Goal: Transaction & Acquisition: Purchase product/service

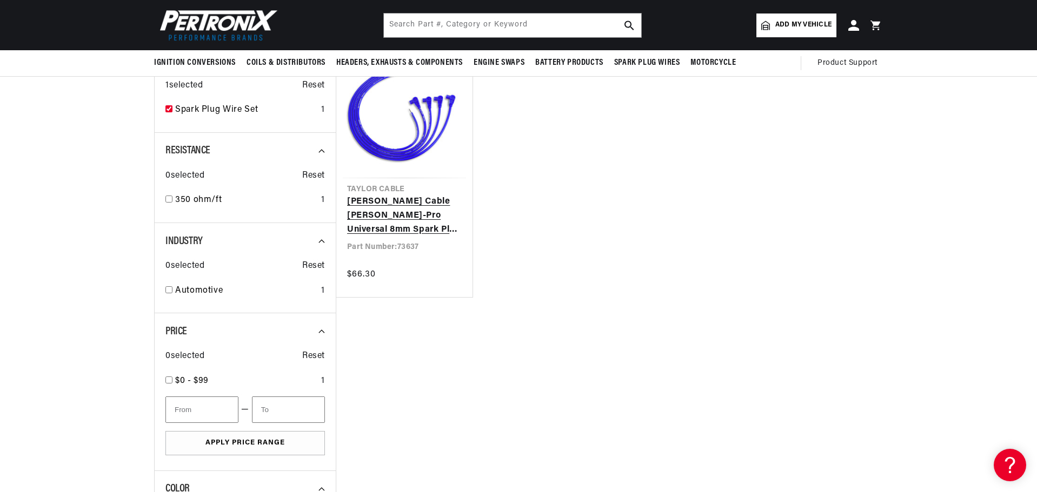
click at [422, 195] on link "[PERSON_NAME] Cable [PERSON_NAME]-Pro Universal 8mm Spark Plug Wires 350 Ohm Su…" at bounding box center [404, 216] width 115 height 42
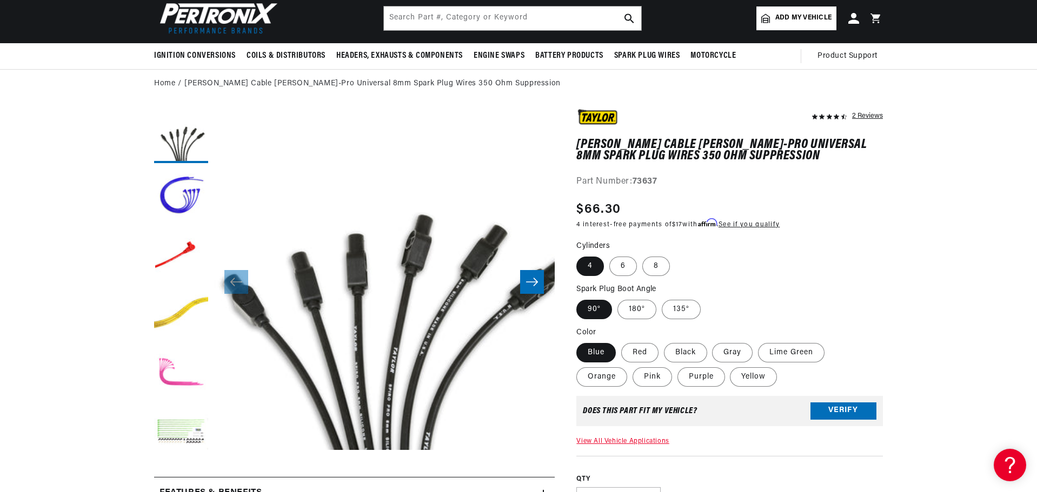
scroll to position [56, 0]
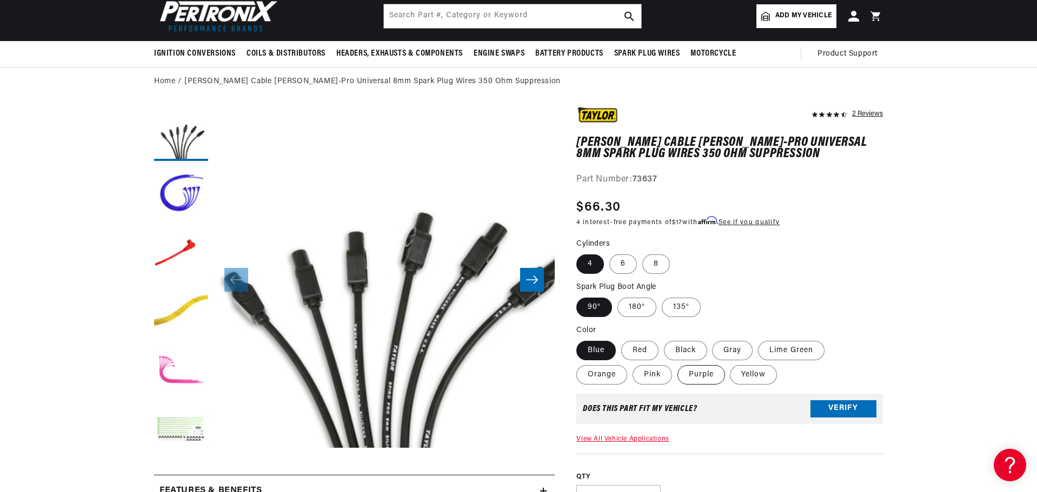
click at [710, 379] on label "Purple" at bounding box center [701, 374] width 48 height 19
click at [678, 364] on input "Purple" at bounding box center [677, 363] width 1 height 1
radio input "true"
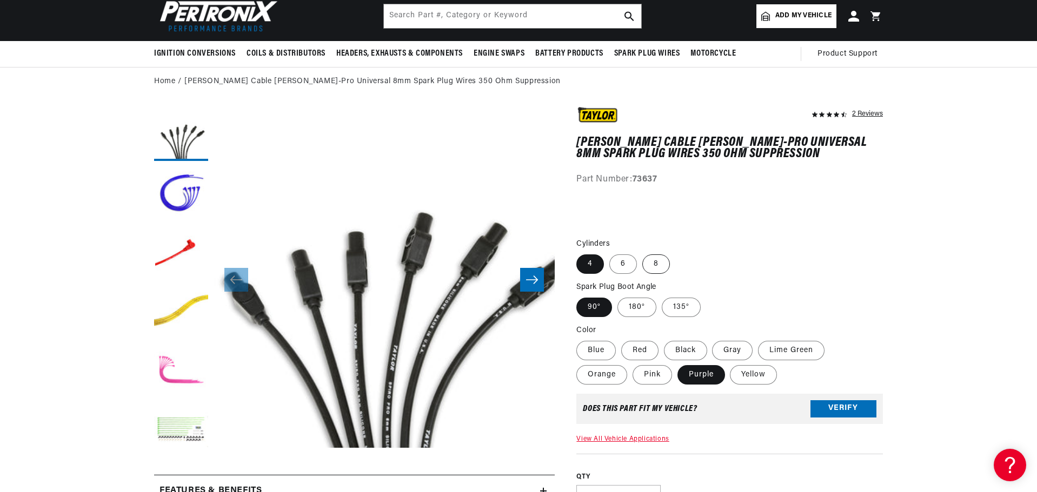
click at [663, 257] on label "8" at bounding box center [656, 264] width 28 height 19
click at [643, 253] on input "8" at bounding box center [642, 252] width 1 height 1
radio input "true"
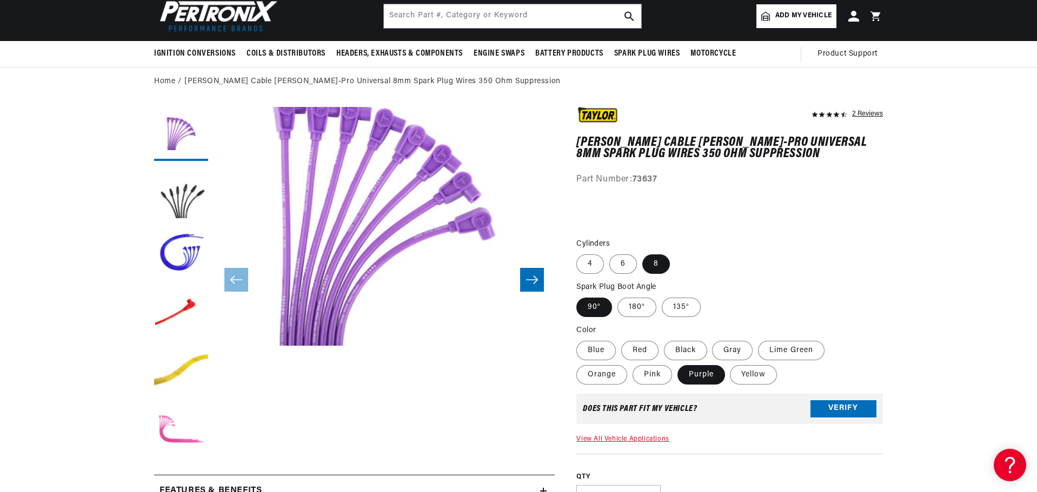
scroll to position [0, 404]
click at [636, 303] on label "180°" at bounding box center [636, 306] width 39 height 19
click at [618, 295] on input "180°" at bounding box center [617, 295] width 1 height 1
radio input "true"
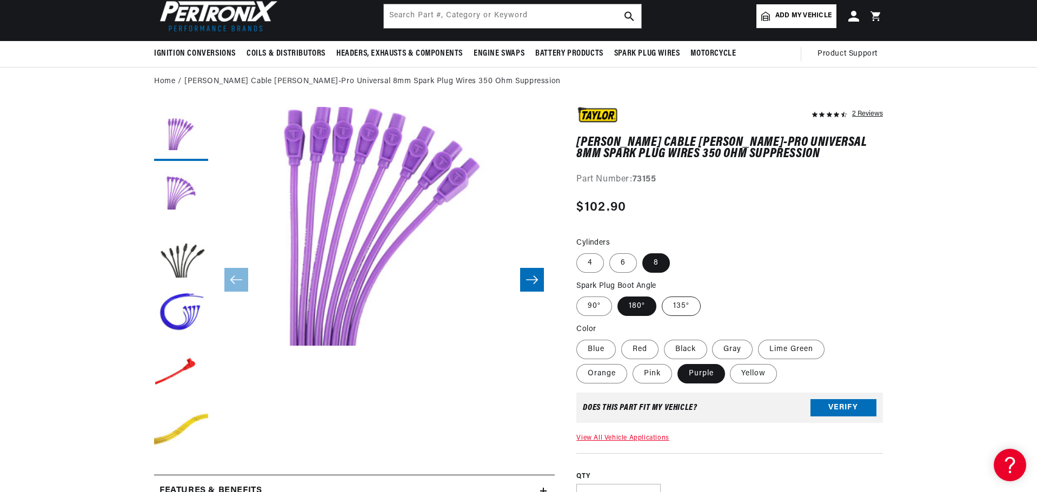
click at [678, 307] on label "135°" at bounding box center [681, 306] width 39 height 19
click at [662, 295] on input "135°" at bounding box center [662, 295] width 1 height 1
radio input "true"
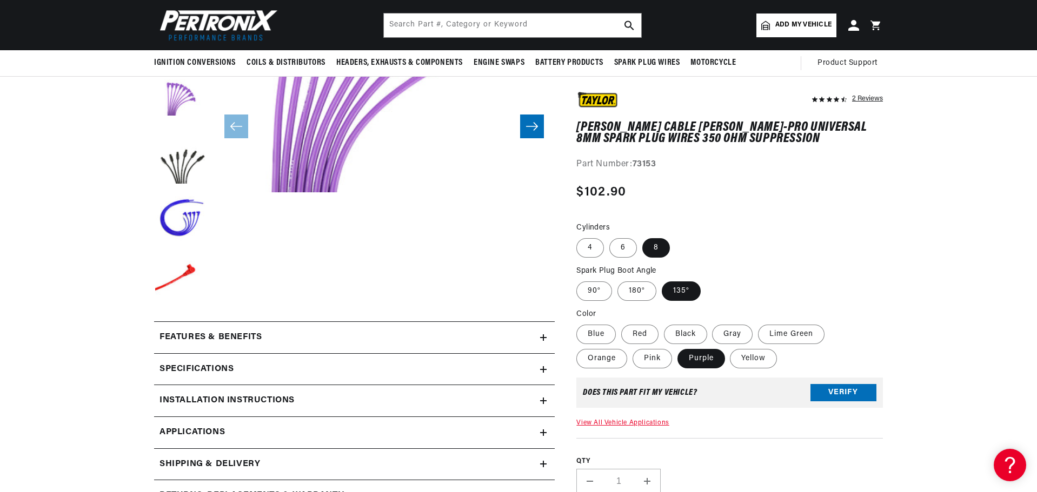
scroll to position [205, 0]
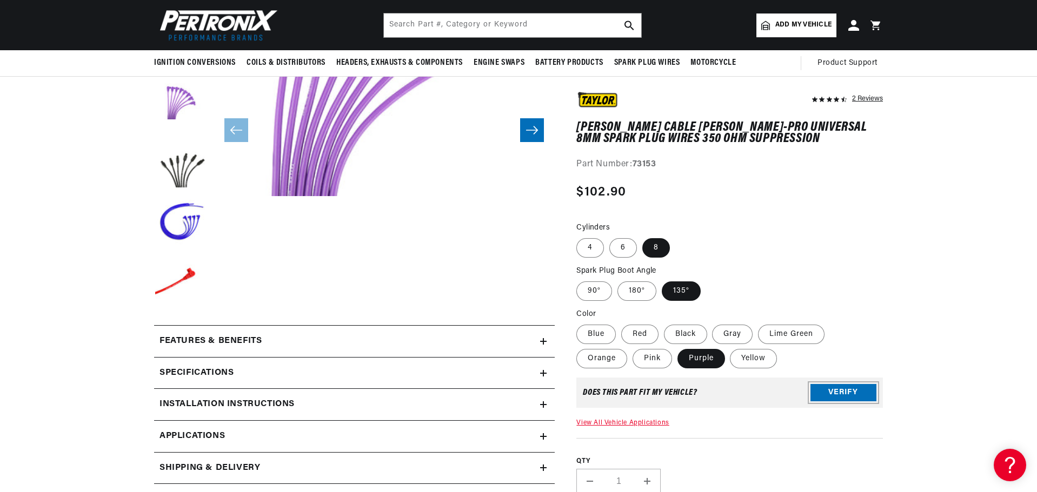
click at [839, 393] on button "Verify" at bounding box center [843, 392] width 66 height 17
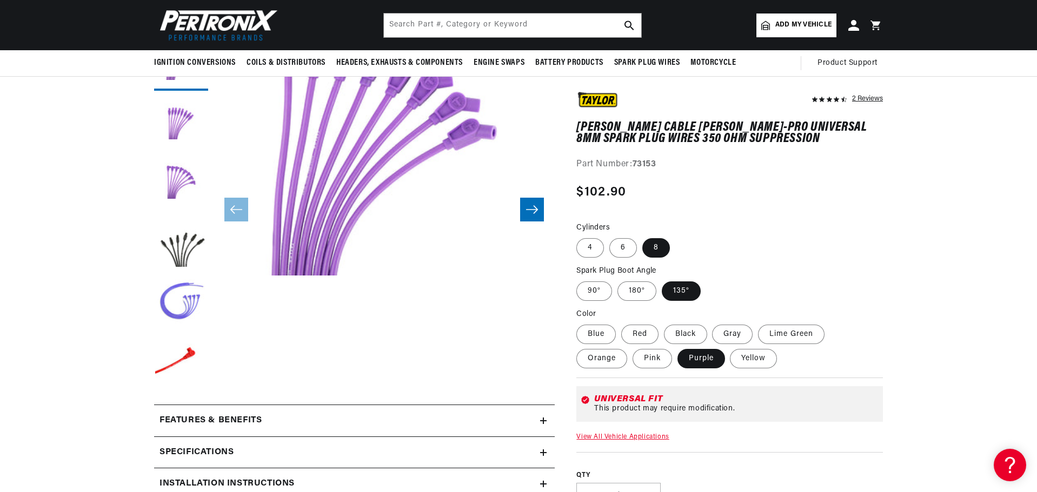
scroll to position [0, 404]
click at [182, 304] on button "Load image 2 in gallery view" at bounding box center [181, 302] width 54 height 54
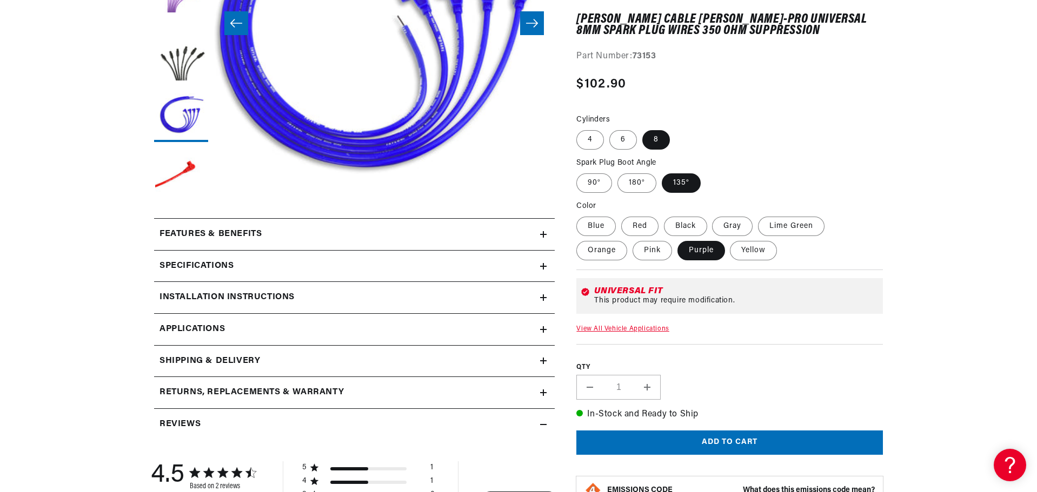
scroll to position [313, 0]
click at [543, 237] on icon at bounding box center [543, 234] width 0 height 6
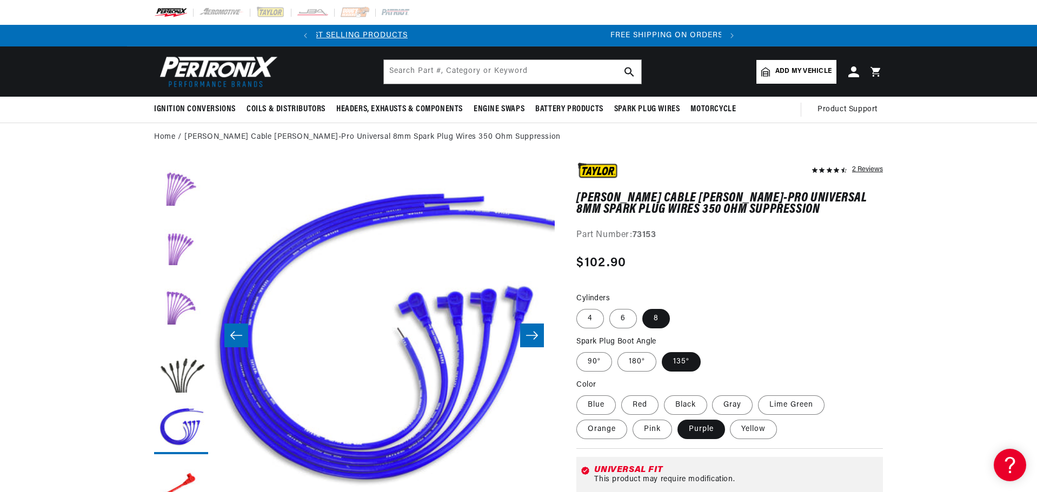
scroll to position [0, 404]
